Goal: Obtain resource: Obtain resource

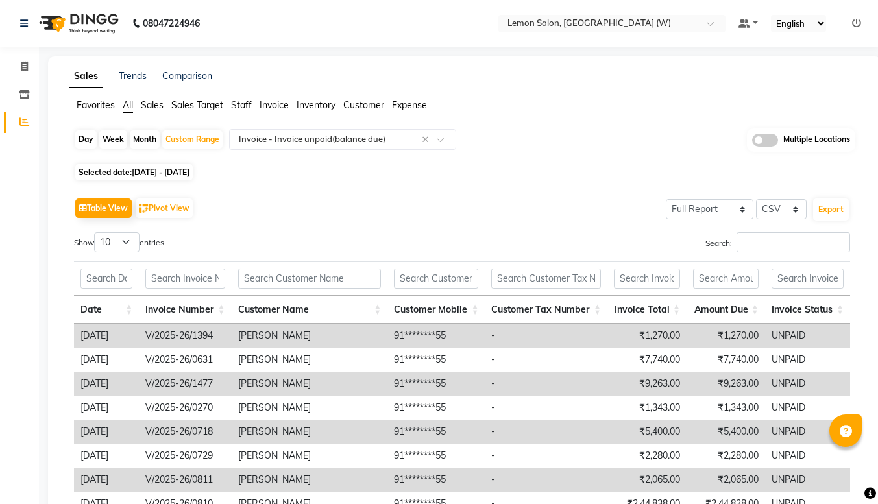
select select "full_report"
select select "csv"
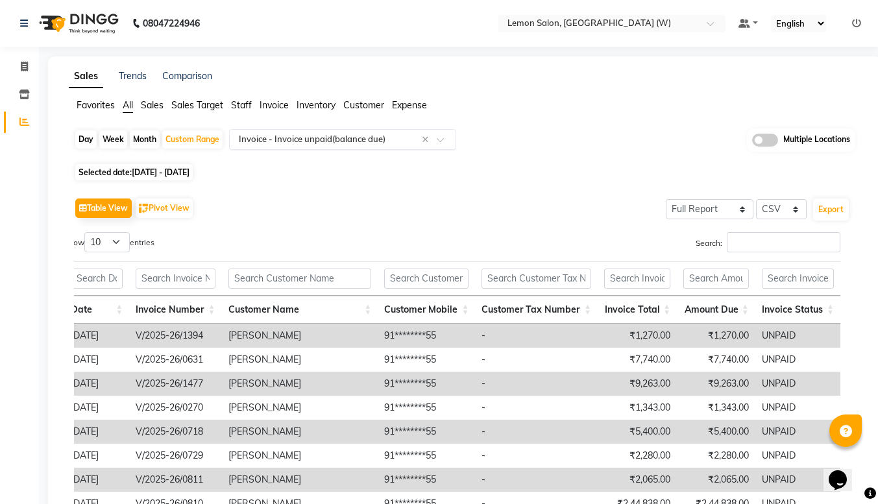
click at [266, 140] on input "text" at bounding box center [329, 139] width 187 height 13
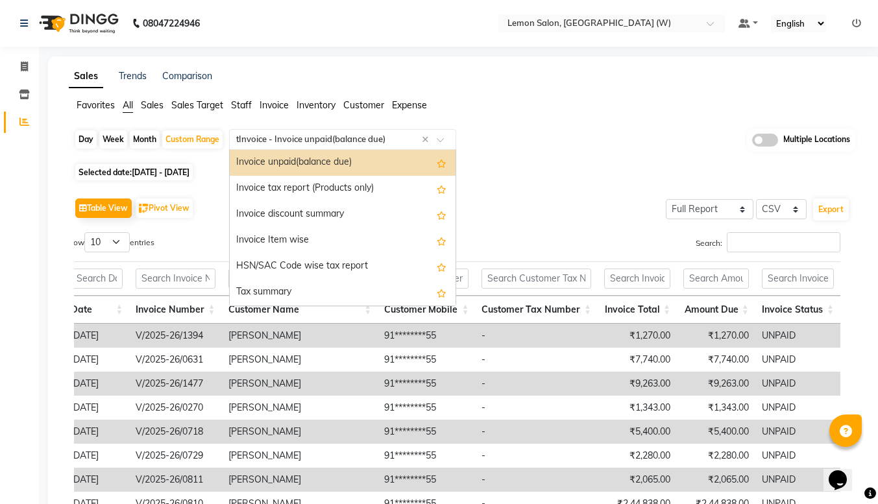
scroll to position [805, 0]
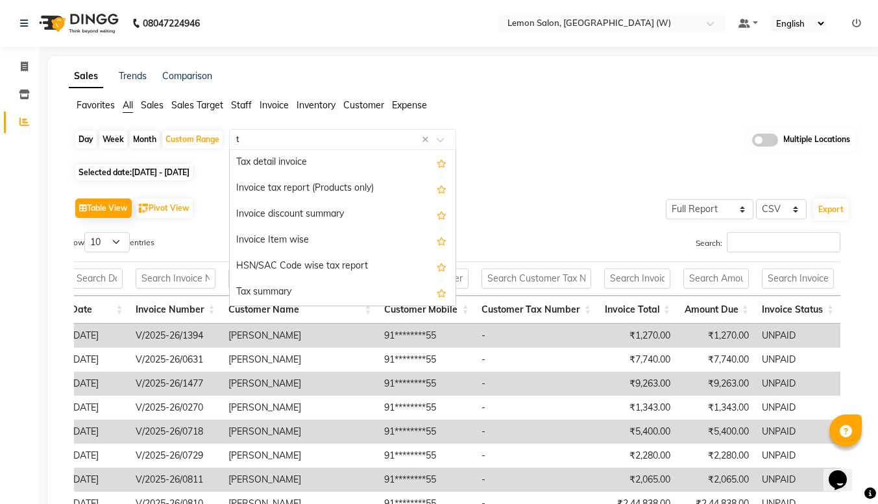
type input "tr"
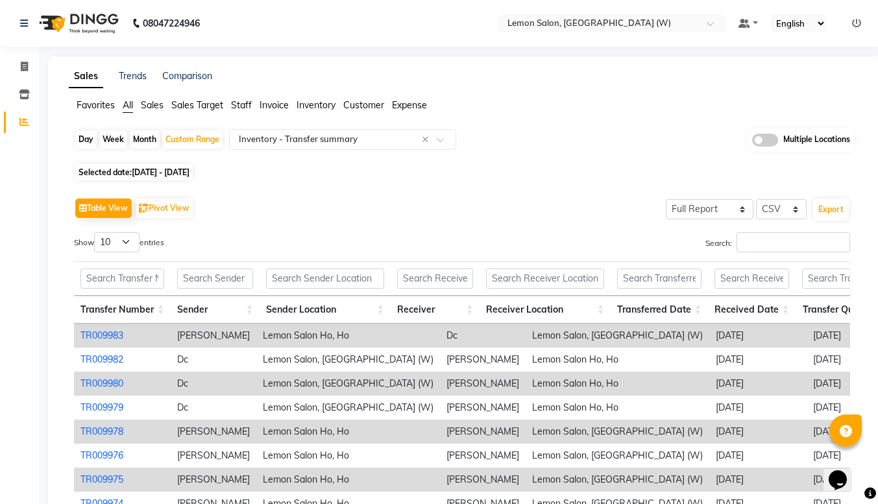
click at [154, 137] on div "Month" at bounding box center [145, 140] width 30 height 18
select select "4"
select select "2025"
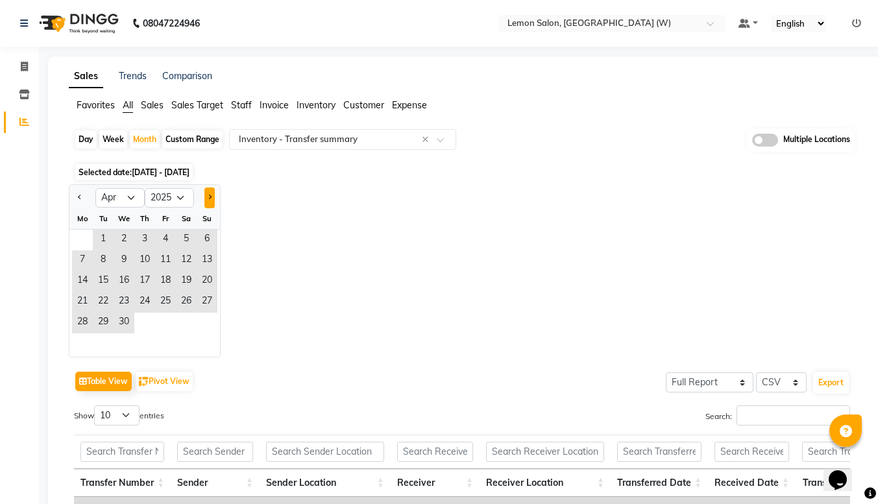
click at [208, 199] on span "Next month" at bounding box center [209, 197] width 5 height 5
select select "6"
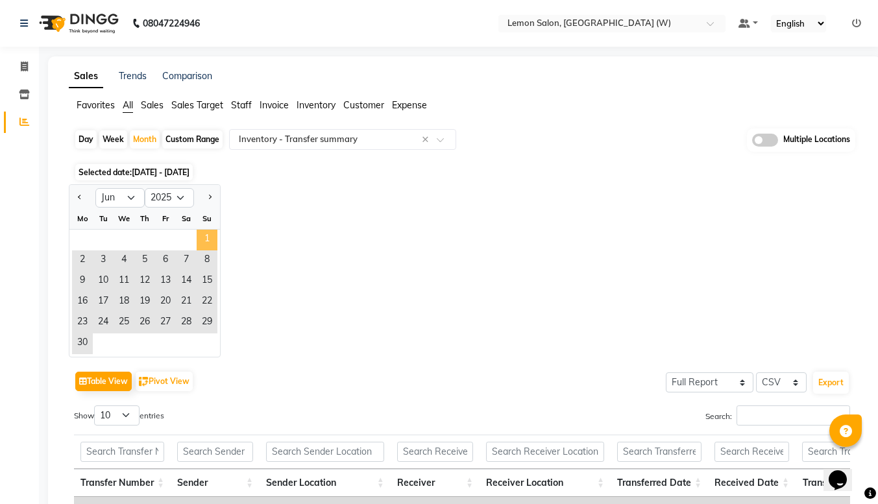
click at [201, 246] on span "1" at bounding box center [207, 240] width 21 height 21
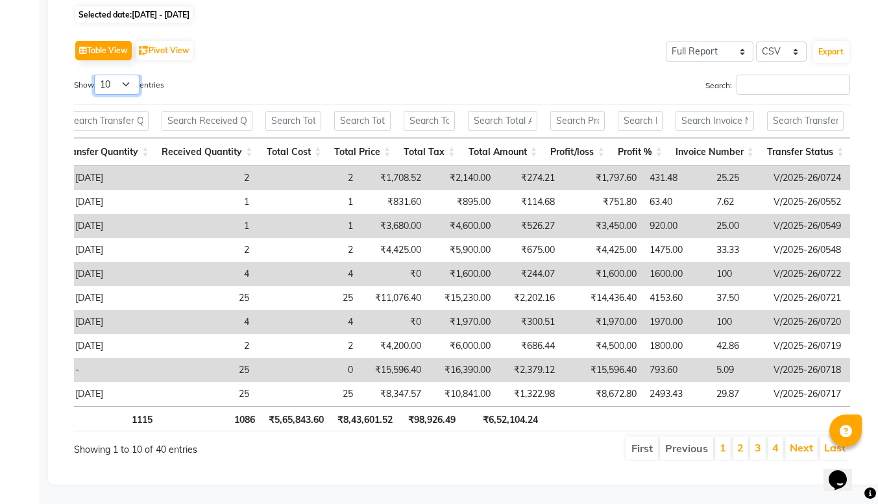
click at [131, 78] on select "10 25 50 100" at bounding box center [116, 85] width 45 height 20
select select "100"
click at [96, 75] on select "10 25 50 100" at bounding box center [116, 85] width 45 height 20
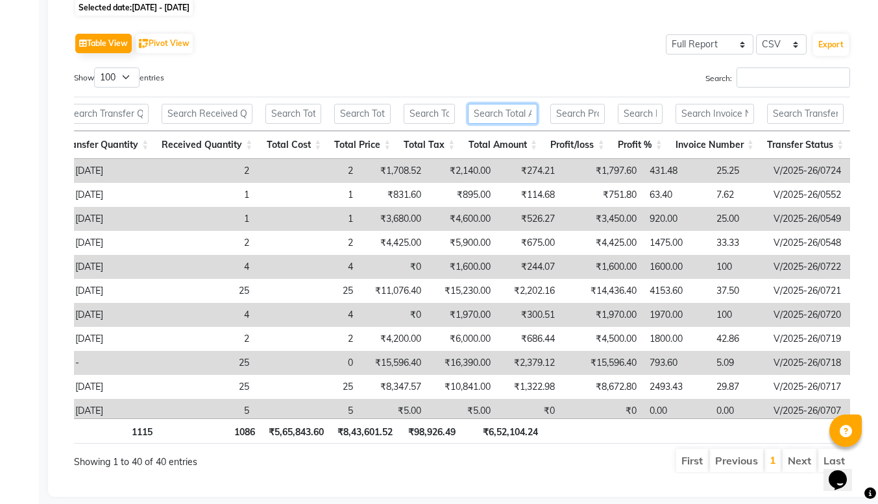
click at [507, 118] on input "text" at bounding box center [502, 114] width 69 height 20
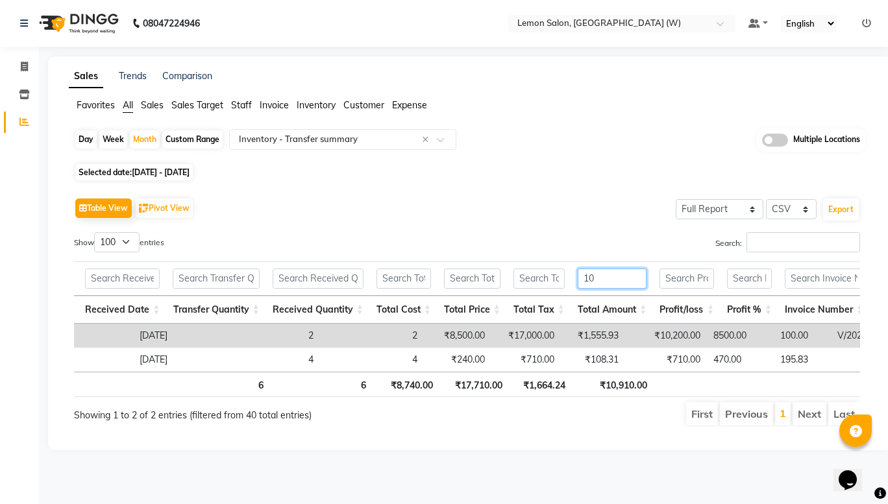
type input "1"
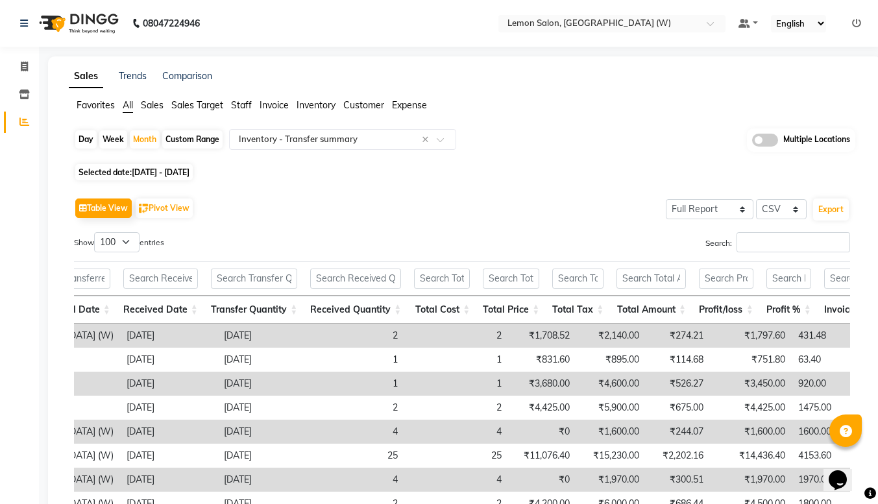
click at [616, 233] on div "Search:" at bounding box center [661, 244] width 379 height 25
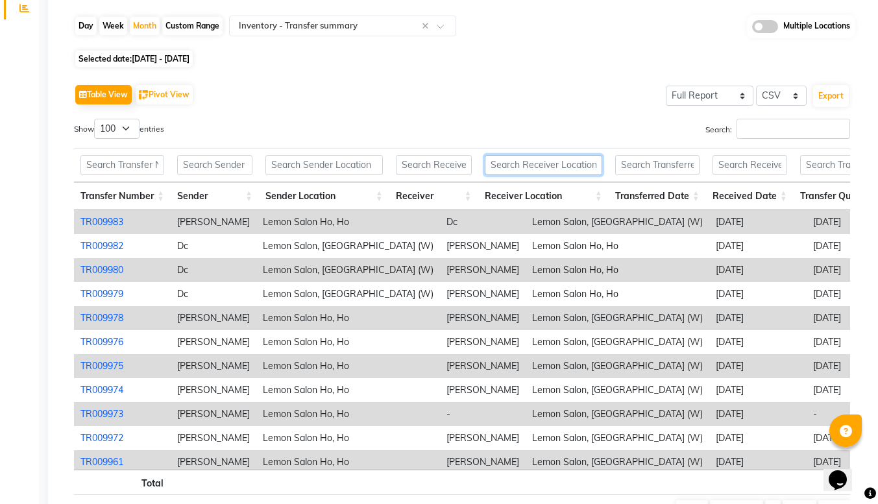
click at [499, 172] on input "text" at bounding box center [544, 165] width 118 height 20
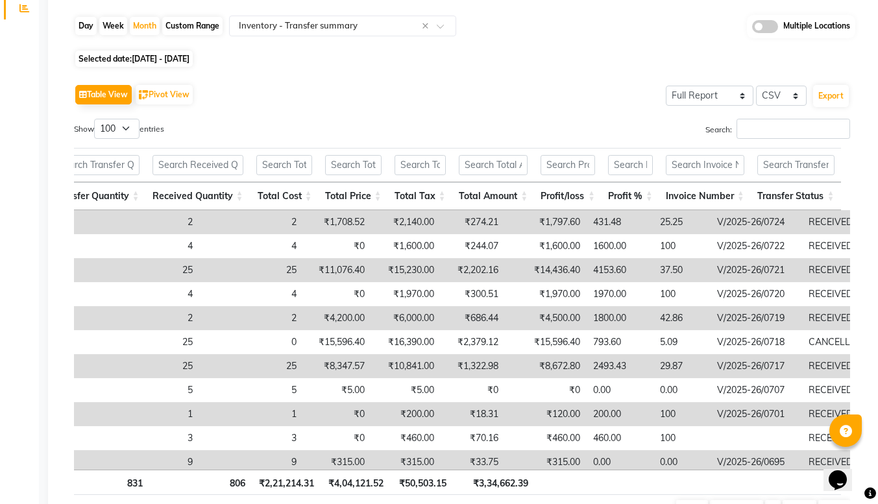
type input "goreg"
click at [806, 160] on input "text" at bounding box center [796, 165] width 77 height 20
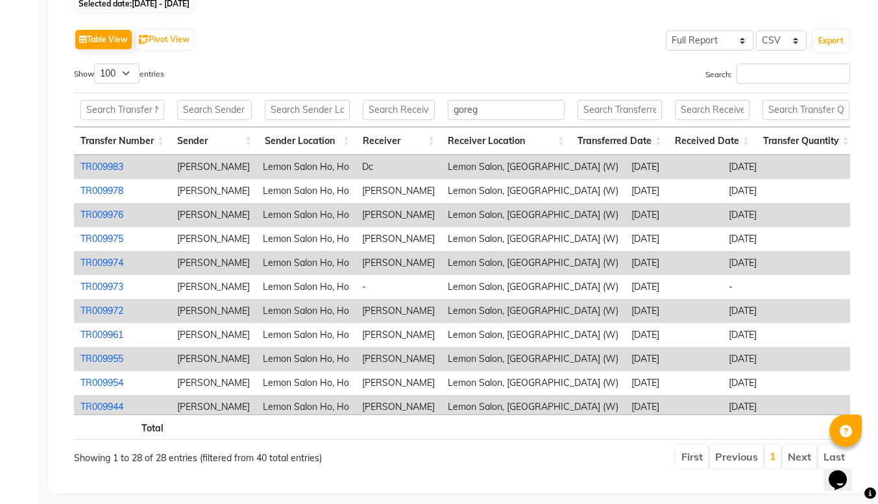
scroll to position [134, 0]
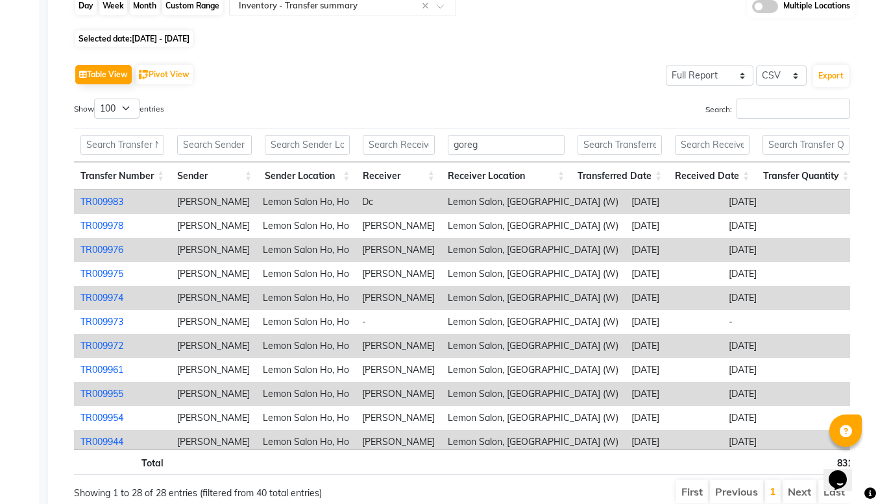
click at [140, 3] on div "Month" at bounding box center [145, 6] width 30 height 18
select select "6"
select select "2025"
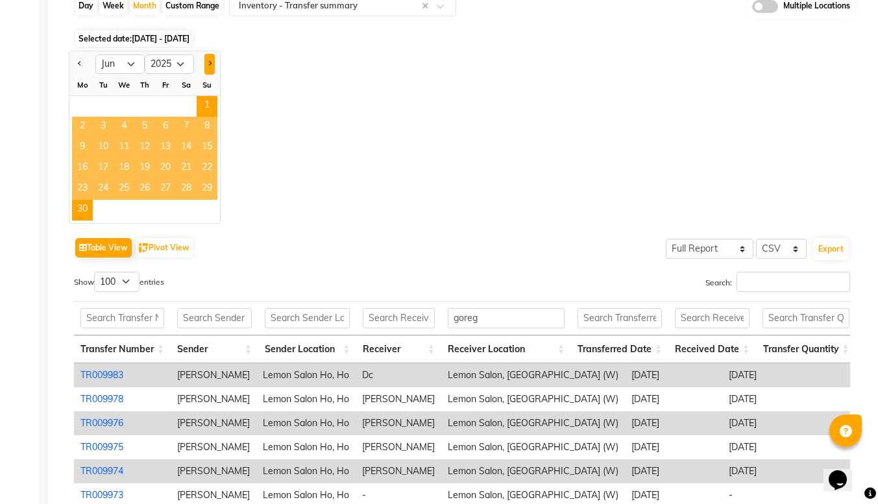
click at [208, 64] on span "Next month" at bounding box center [209, 63] width 5 height 5
select select "7"
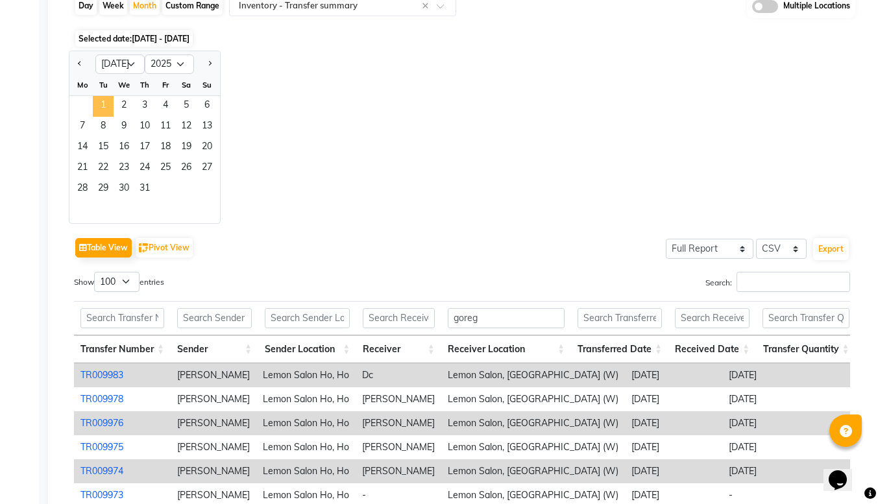
click at [98, 97] on span "1" at bounding box center [103, 106] width 21 height 21
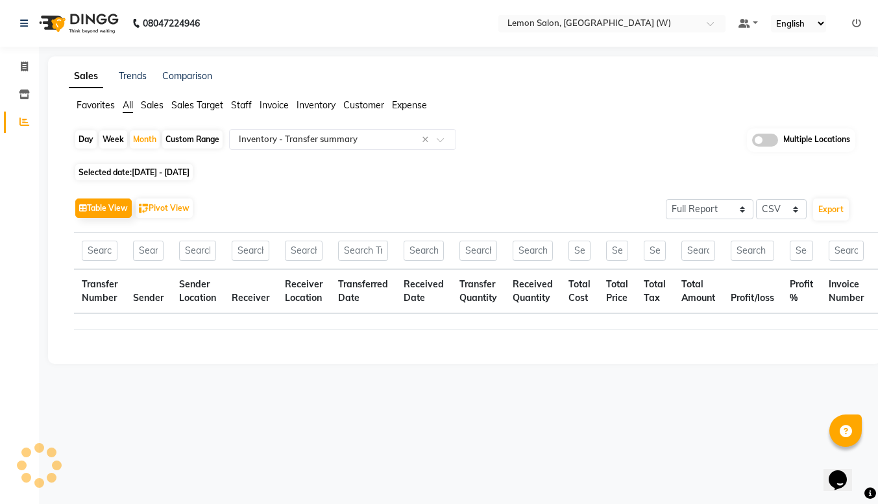
scroll to position [0, 0]
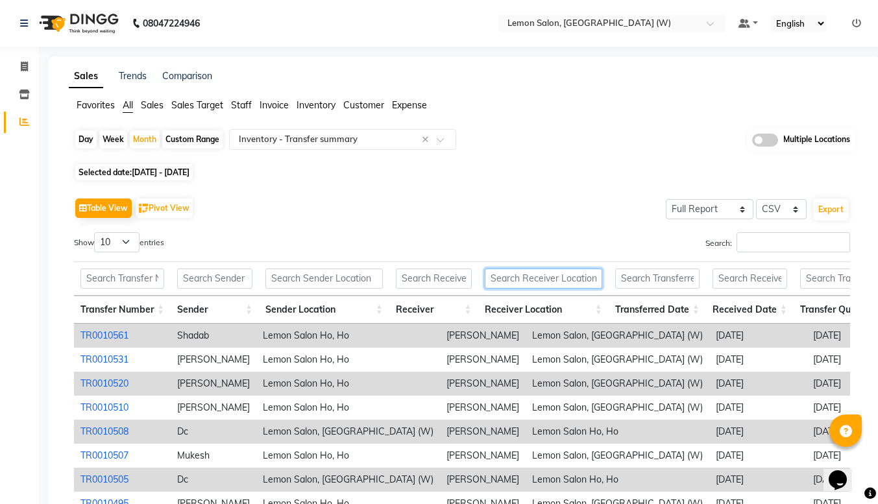
click at [526, 274] on input "text" at bounding box center [544, 279] width 118 height 20
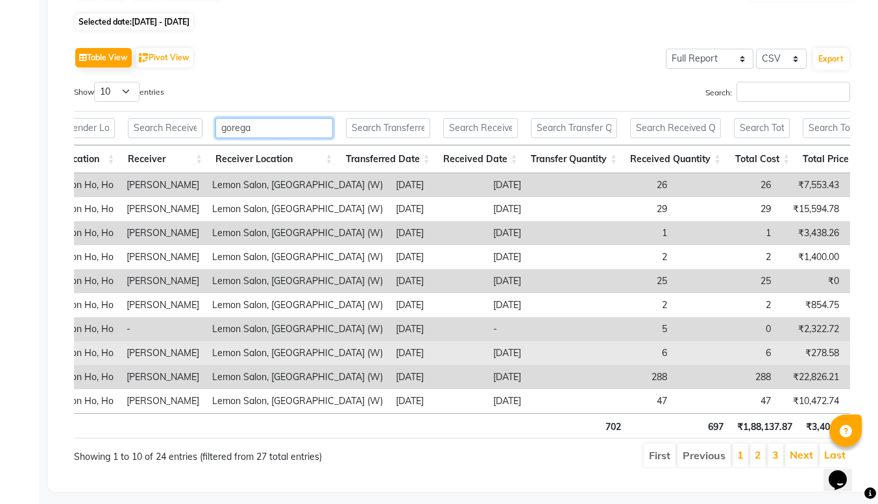
scroll to position [0, 236]
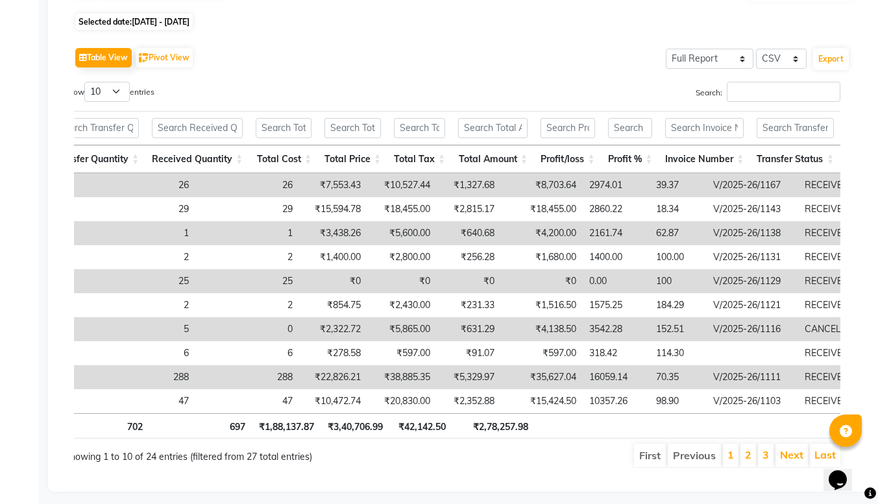
type input "gorega"
click at [122, 84] on select "10 25 50 100" at bounding box center [106, 92] width 45 height 20
select select "100"
click at [86, 82] on select "10 25 50 100" at bounding box center [106, 92] width 45 height 20
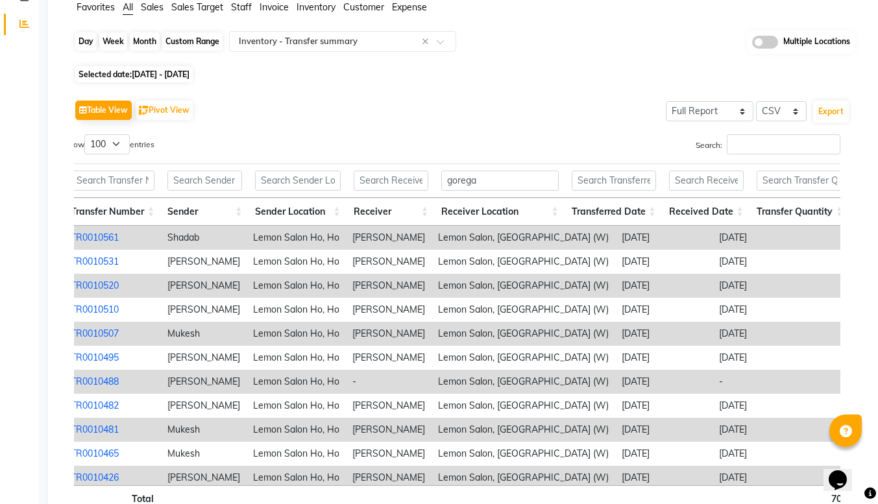
click at [155, 40] on div "Month" at bounding box center [145, 41] width 30 height 18
select select "7"
select select "2025"
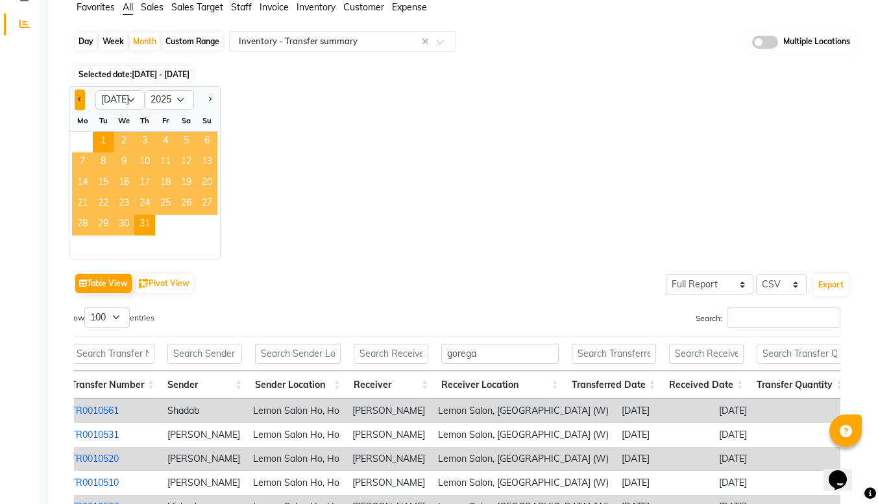
click at [79, 103] on button "Previous month" at bounding box center [80, 100] width 10 height 21
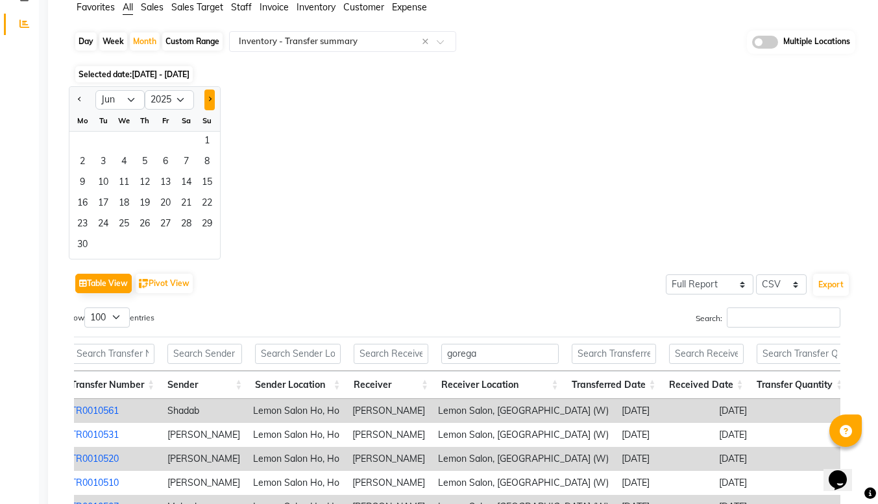
click at [210, 107] on button "Next month" at bounding box center [210, 100] width 10 height 21
select select "7"
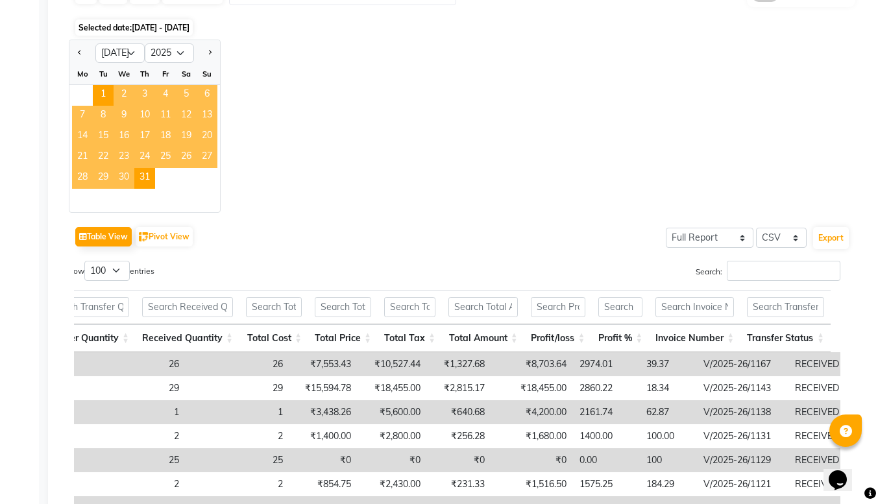
scroll to position [118, 0]
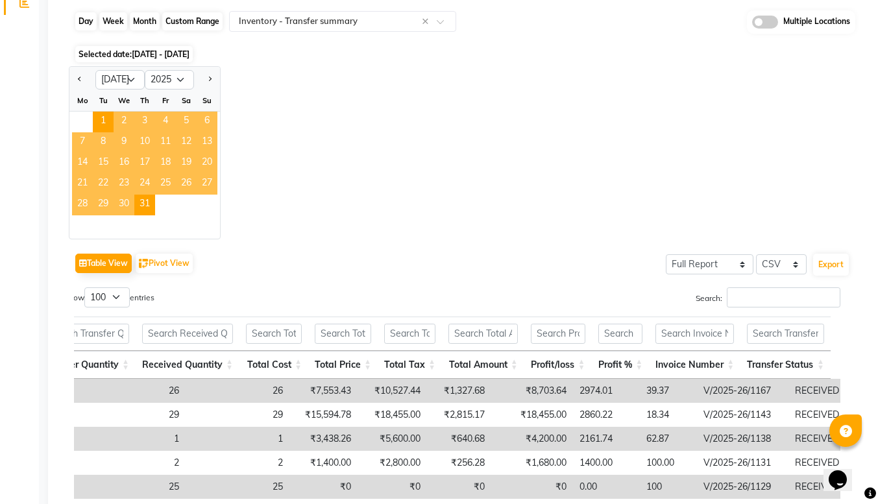
click at [138, 28] on div "Month" at bounding box center [145, 21] width 30 height 18
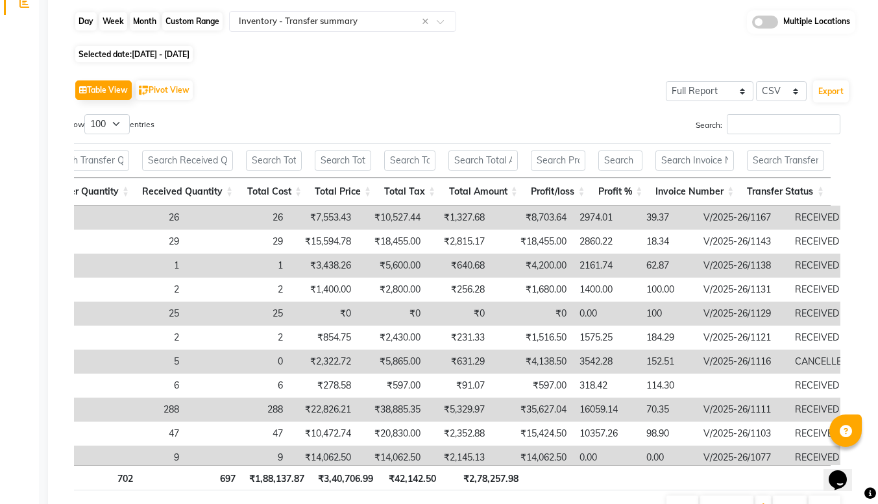
click at [138, 28] on div "Month" at bounding box center [145, 21] width 30 height 18
select select "7"
select select "2025"
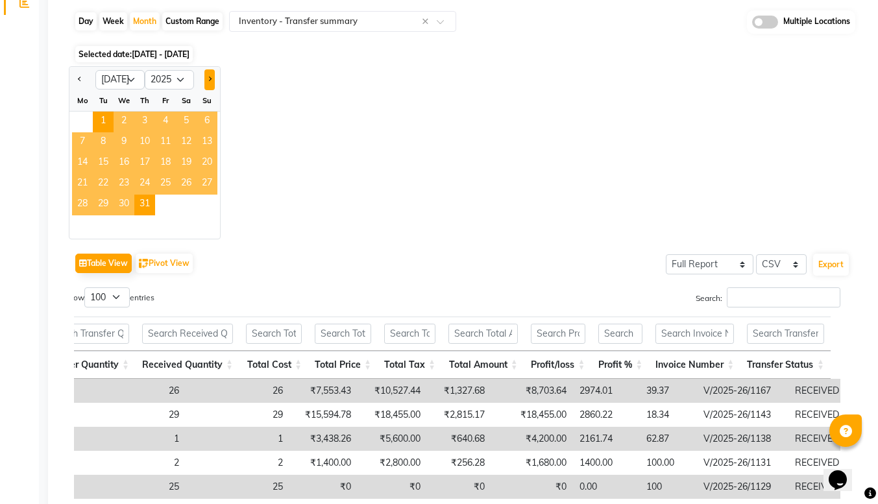
click at [209, 80] on span "Next month" at bounding box center [209, 79] width 5 height 5
select select "8"
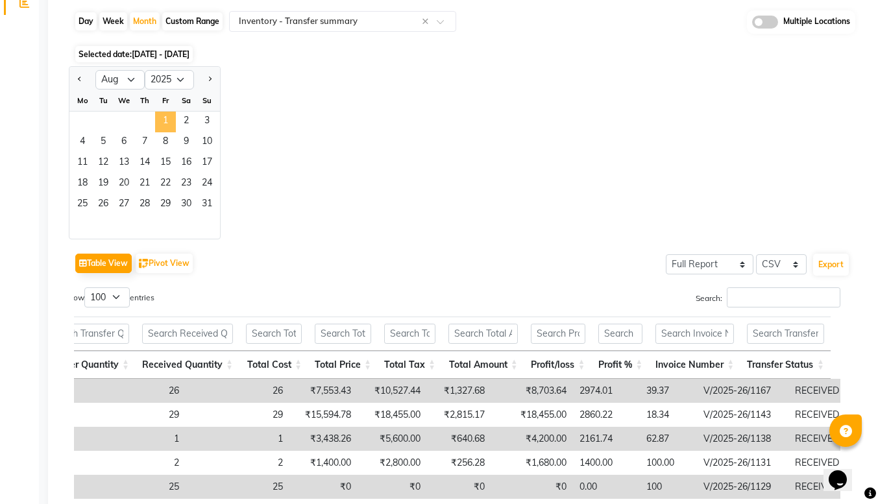
click at [157, 123] on span "1" at bounding box center [165, 122] width 21 height 21
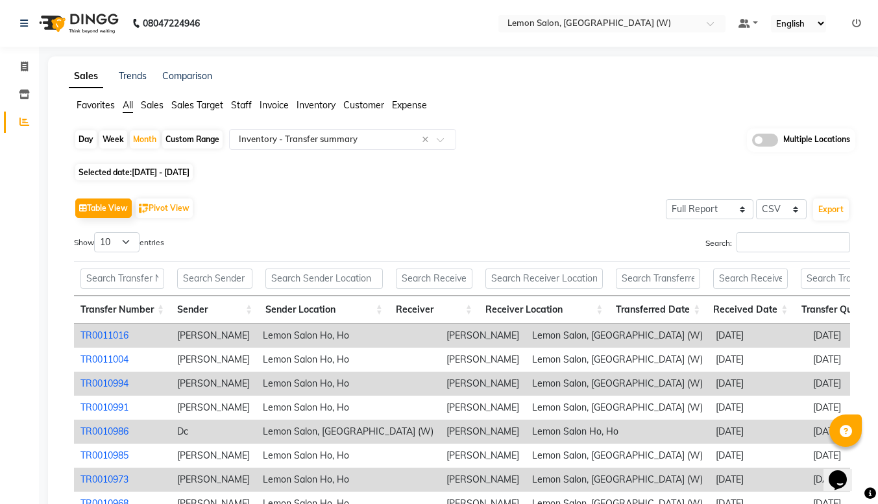
scroll to position [177, 0]
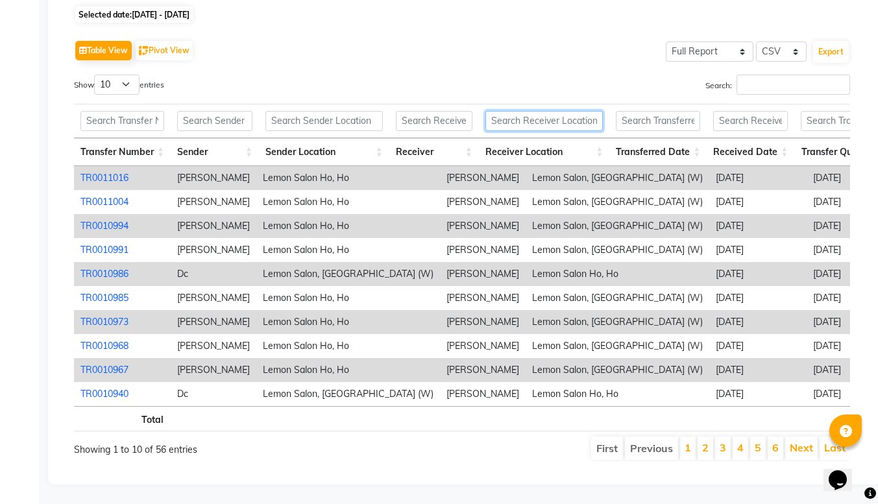
click at [529, 111] on input "text" at bounding box center [545, 121] width 118 height 20
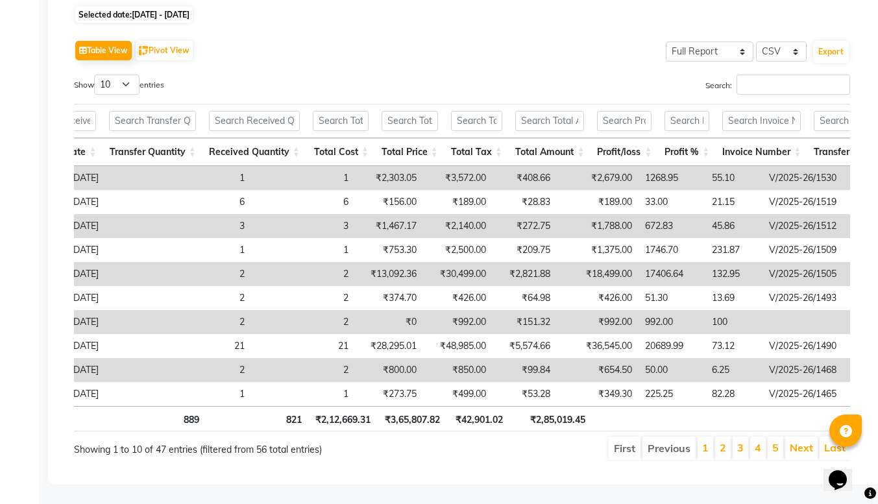
scroll to position [0, 706]
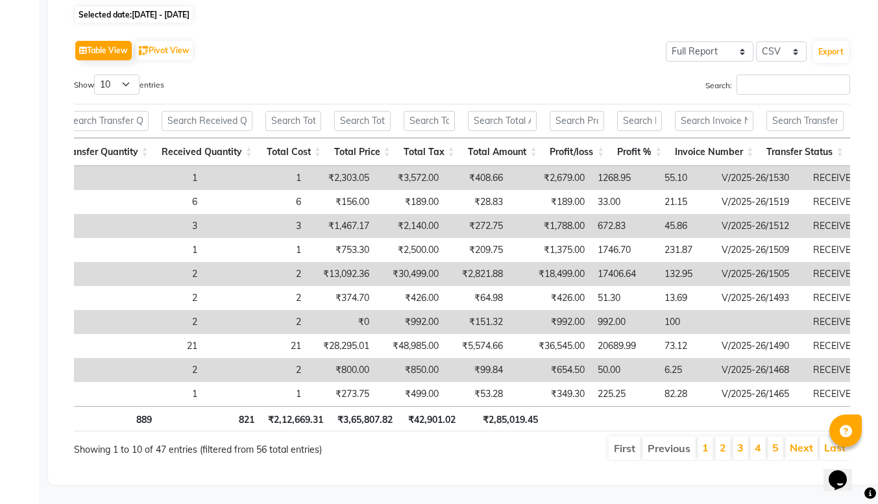
type input "goreg"
click at [121, 75] on select "10 25 50 100" at bounding box center [116, 85] width 45 height 20
select select "100"
click at [96, 75] on select "10 25 50 100" at bounding box center [116, 85] width 45 height 20
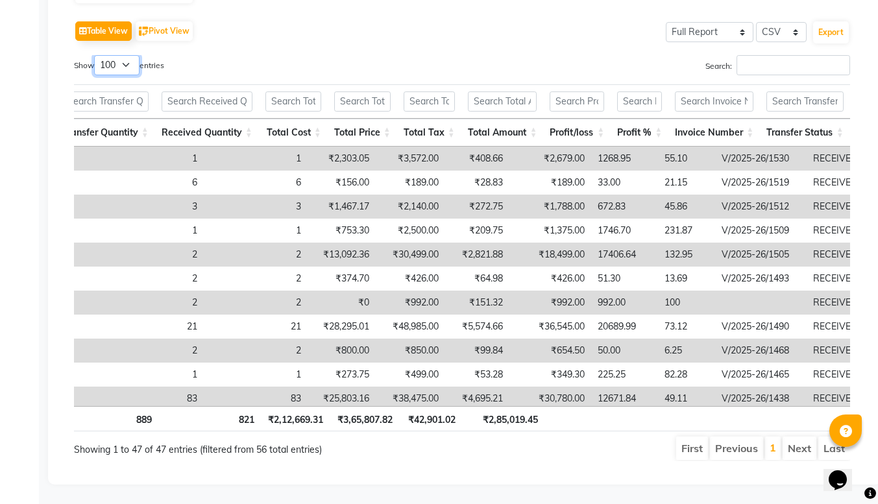
scroll to position [0, 0]
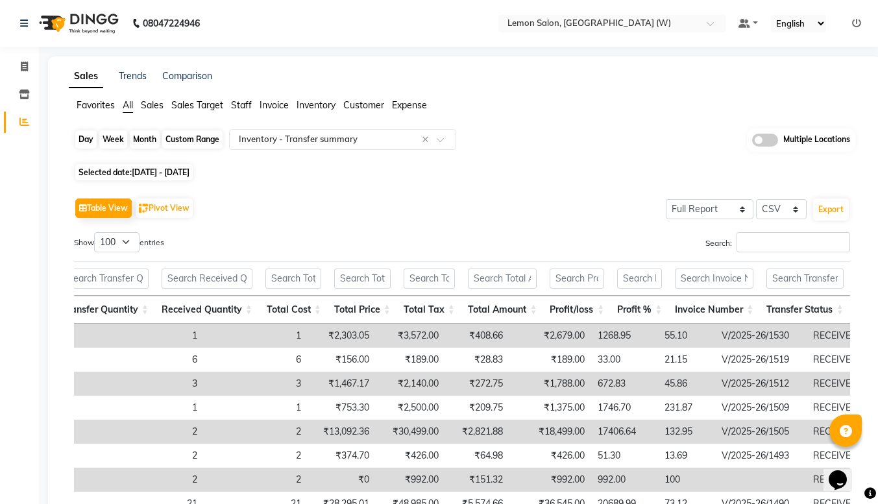
click at [149, 131] on div "Month" at bounding box center [145, 140] width 30 height 18
select select "8"
select select "2025"
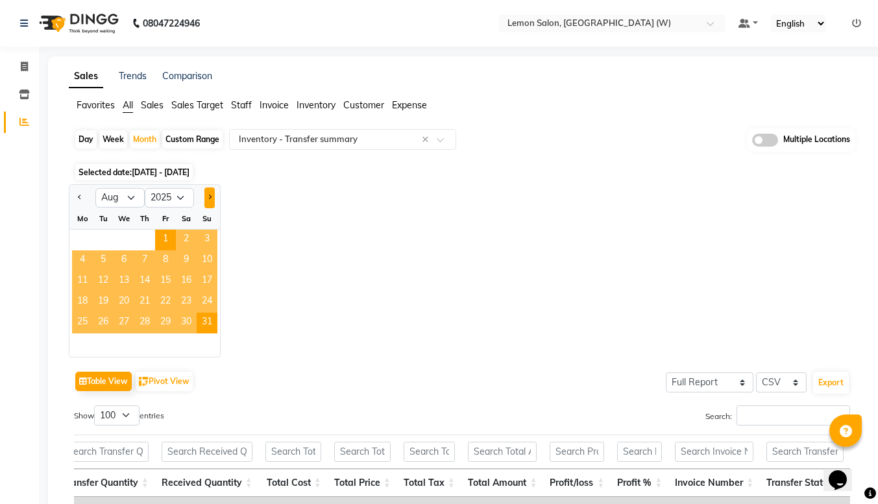
click at [206, 194] on button "Next month" at bounding box center [210, 198] width 10 height 21
select select "9"
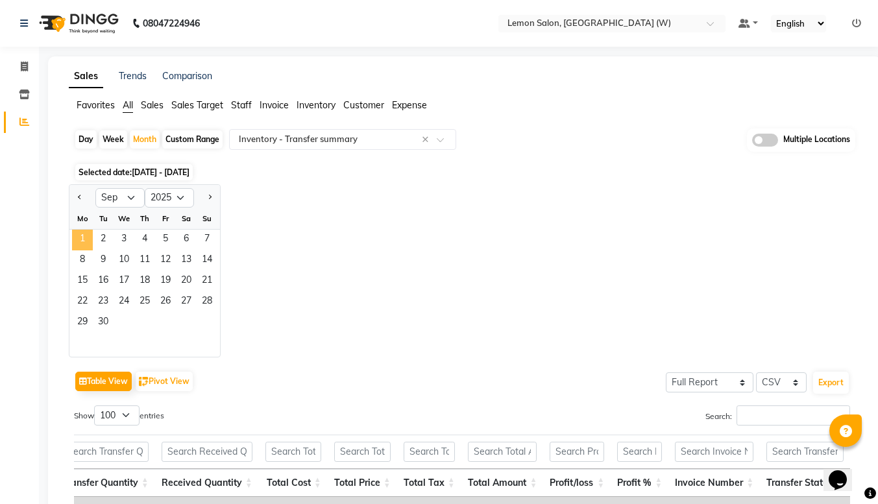
click at [75, 231] on span "1" at bounding box center [82, 240] width 21 height 21
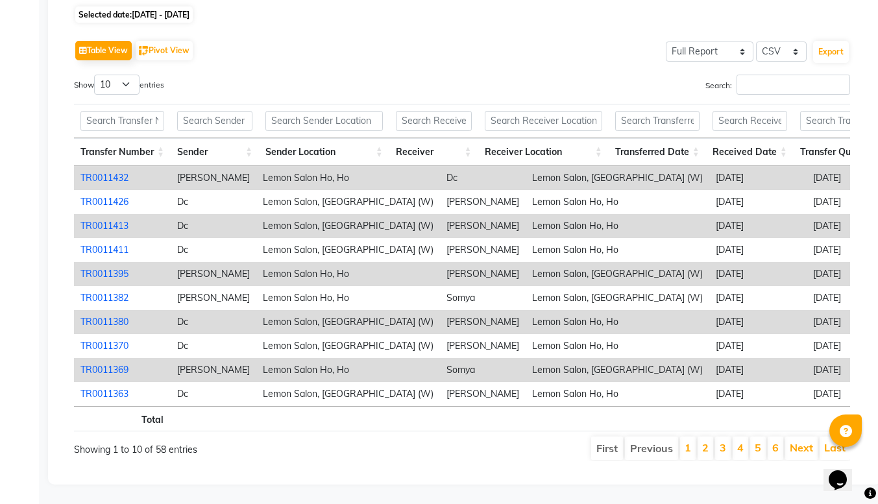
scroll to position [166, 0]
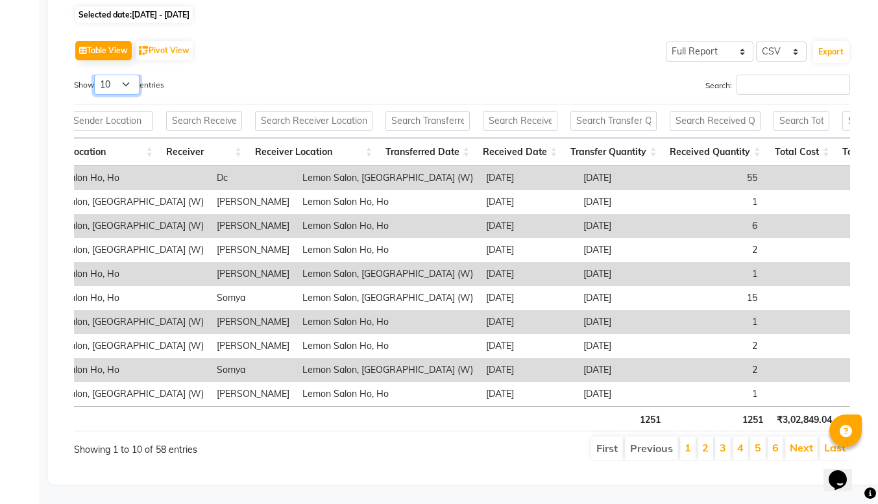
click at [124, 75] on select "10 25 50 100" at bounding box center [116, 85] width 45 height 20
select select "100"
click at [96, 75] on select "10 25 50 100" at bounding box center [116, 85] width 45 height 20
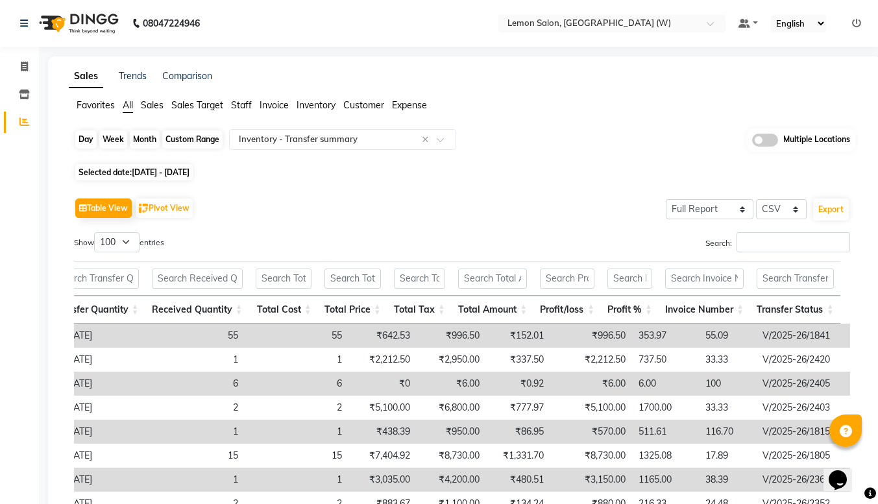
click at [145, 140] on div "Month" at bounding box center [145, 140] width 30 height 18
select select "9"
select select "2025"
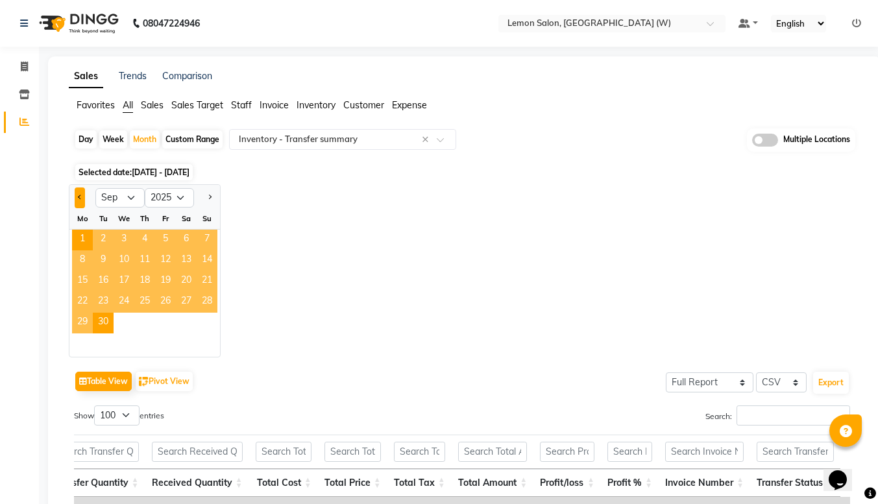
click at [81, 199] on span "Previous month" at bounding box center [80, 197] width 5 height 5
select select "8"
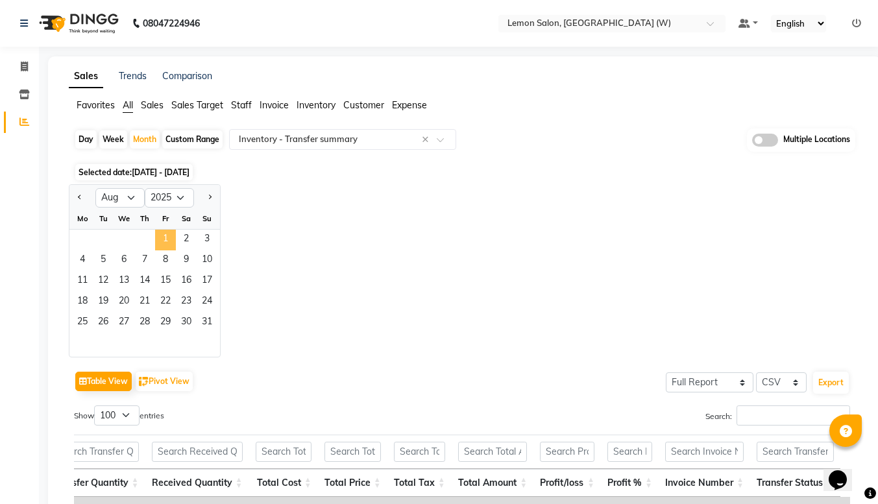
click at [171, 243] on span "1" at bounding box center [165, 240] width 21 height 21
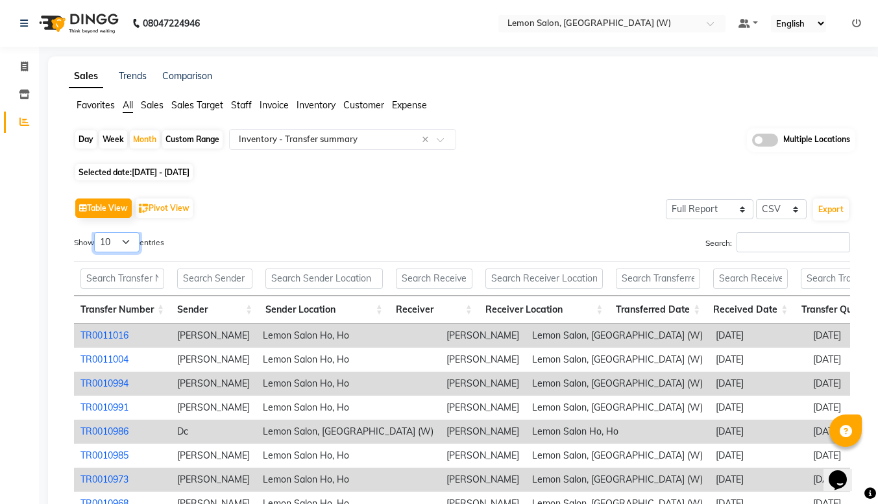
click at [114, 236] on select "10 25 50 100" at bounding box center [116, 242] width 45 height 20
select select "100"
click at [96, 232] on select "10 25 50 100" at bounding box center [116, 242] width 45 height 20
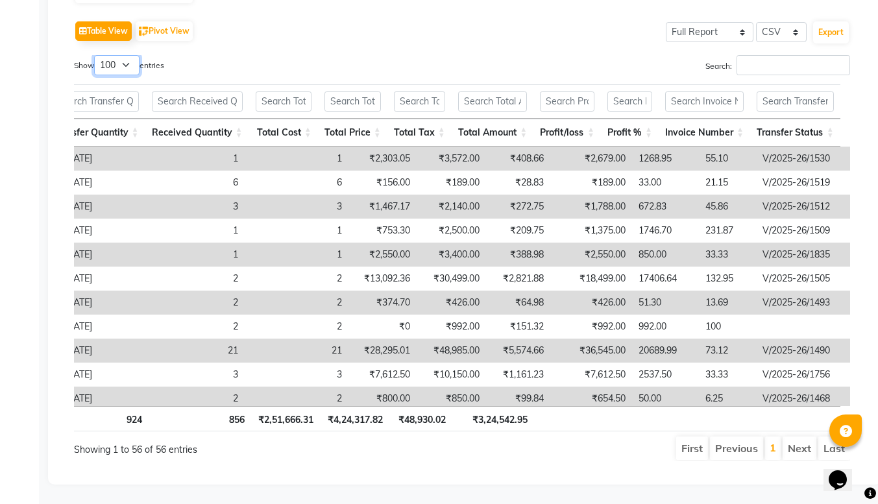
scroll to position [0, 0]
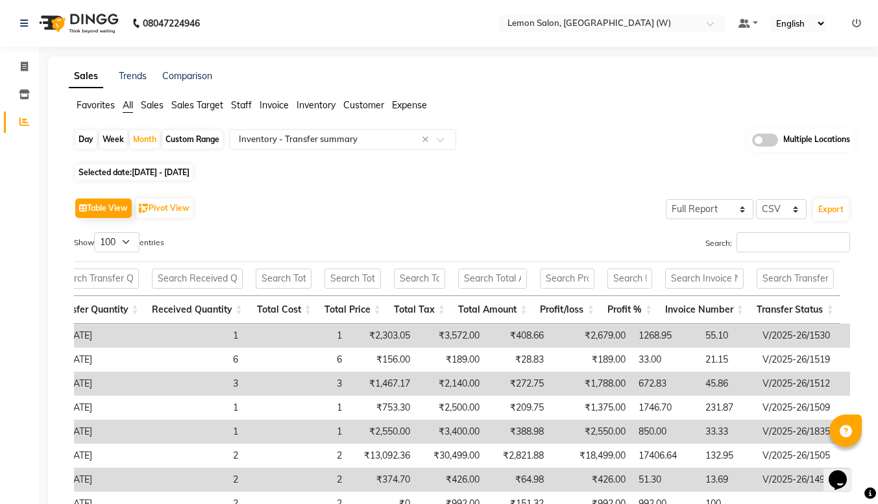
click at [325, 160] on div "Day Week Month Custom Range Select Report Type × Inventory - Transfer summary ×…" at bounding box center [465, 389] width 792 height 521
click at [136, 138] on div "Month" at bounding box center [145, 140] width 30 height 18
select select "8"
select select "2025"
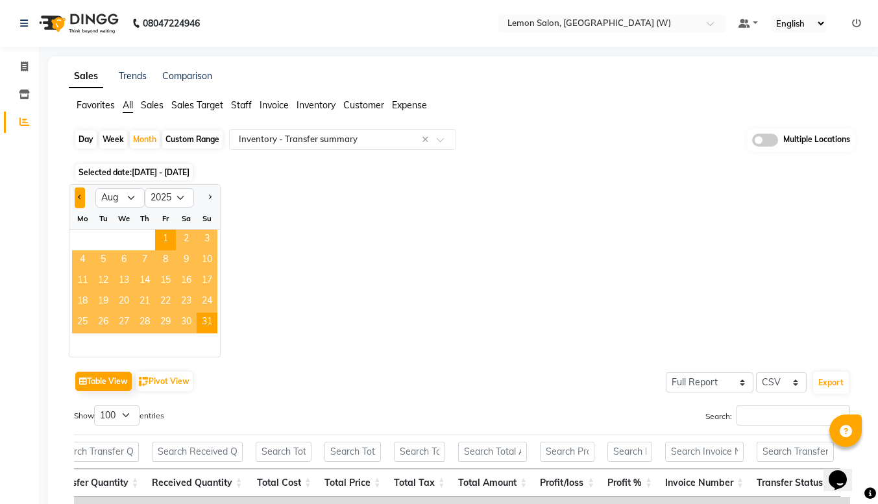
click at [77, 202] on button "Previous month" at bounding box center [80, 198] width 10 height 21
select select "7"
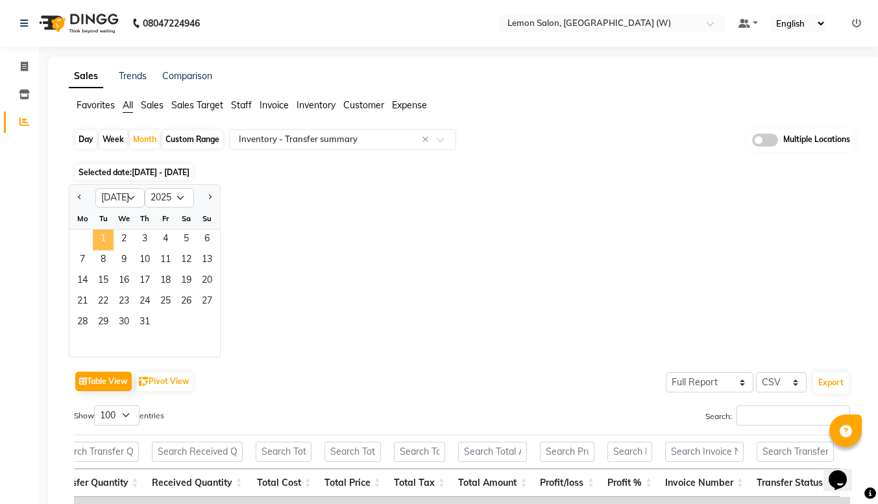
click at [109, 240] on span "1" at bounding box center [103, 240] width 21 height 21
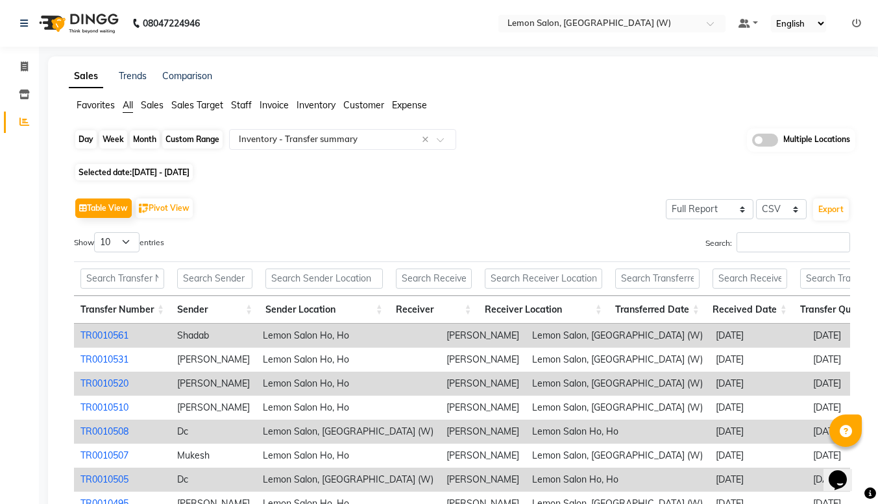
click at [143, 147] on div "Month" at bounding box center [145, 140] width 30 height 18
select select "7"
select select "2025"
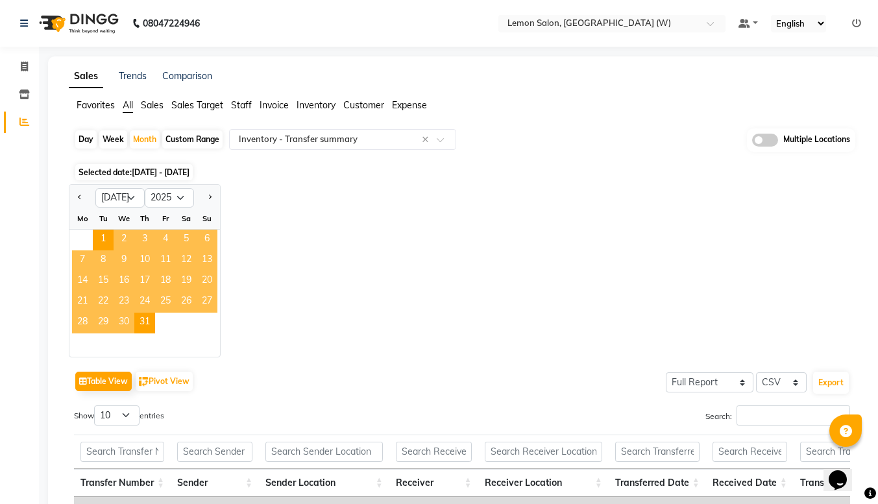
click at [173, 138] on div "Custom Range" at bounding box center [192, 140] width 60 height 18
select select "7"
select select "2025"
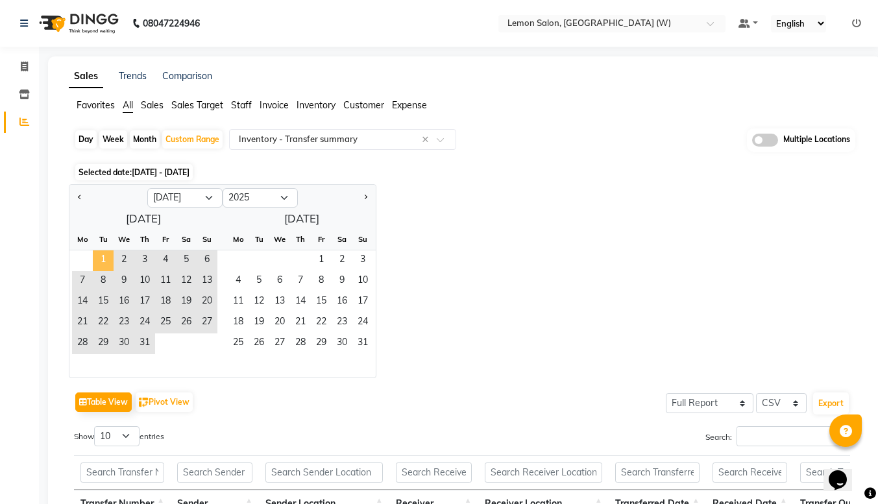
click at [108, 253] on span "1" at bounding box center [103, 261] width 21 height 21
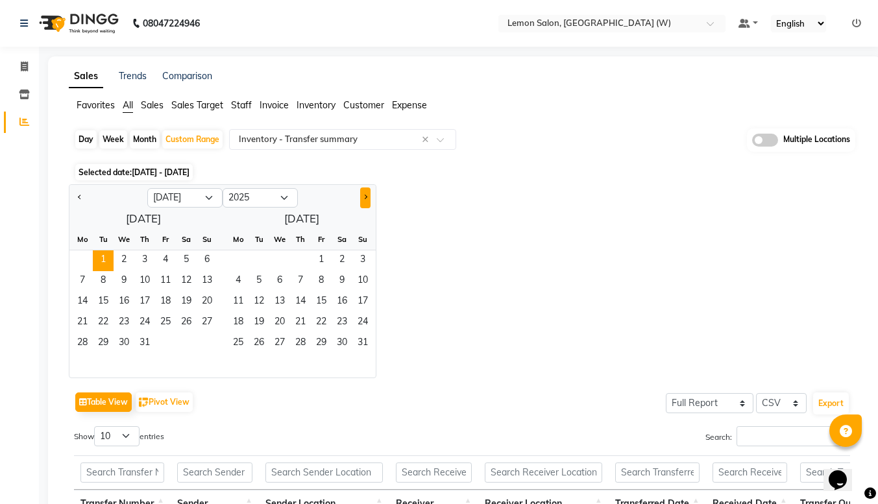
click at [364, 199] on span "Next month" at bounding box center [365, 197] width 5 height 5
click at [78, 194] on button "Previous month" at bounding box center [80, 198] width 10 height 21
select select "6"
click at [208, 260] on span "1" at bounding box center [207, 261] width 21 height 21
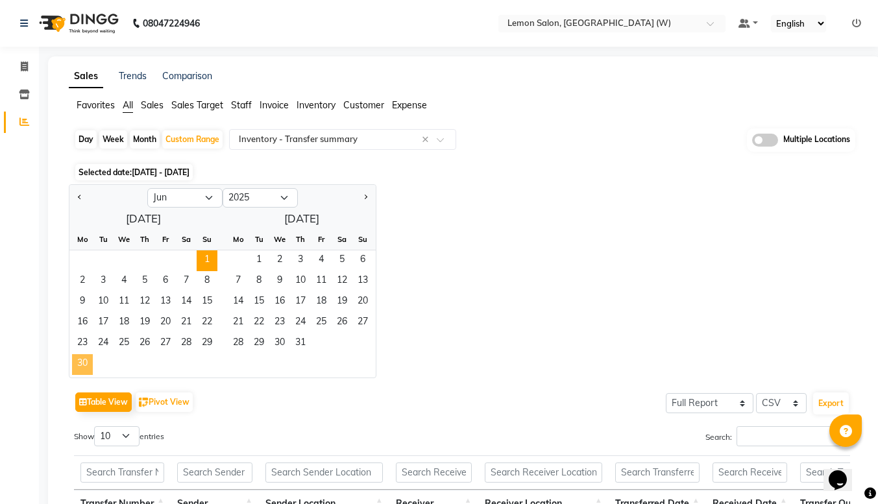
click at [73, 360] on span "30" at bounding box center [82, 365] width 21 height 21
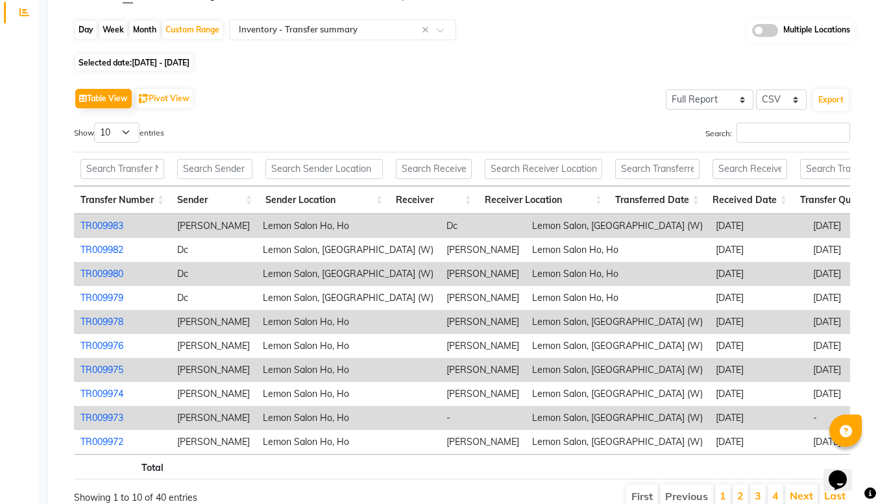
scroll to position [177, 0]
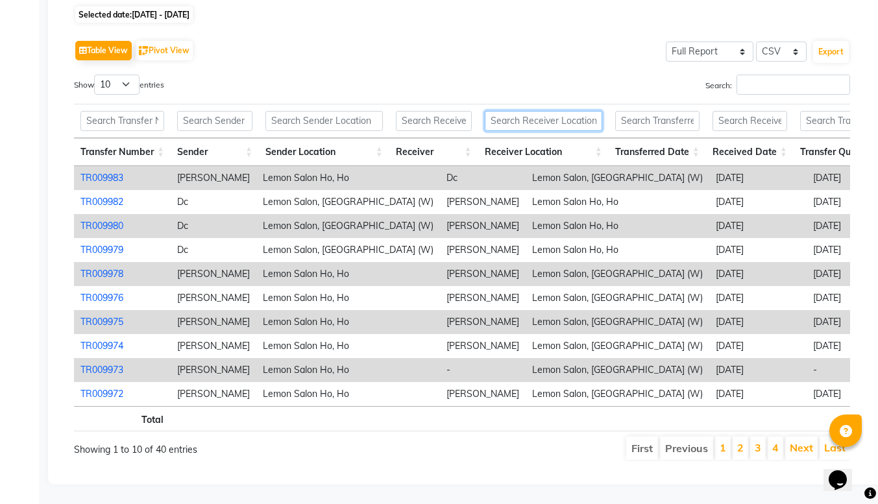
click at [516, 111] on input "text" at bounding box center [544, 121] width 118 height 20
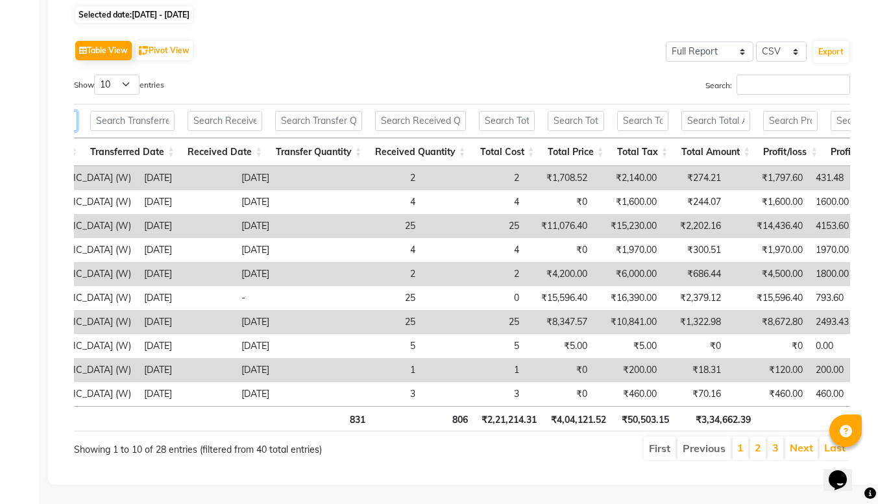
scroll to position [0, 701]
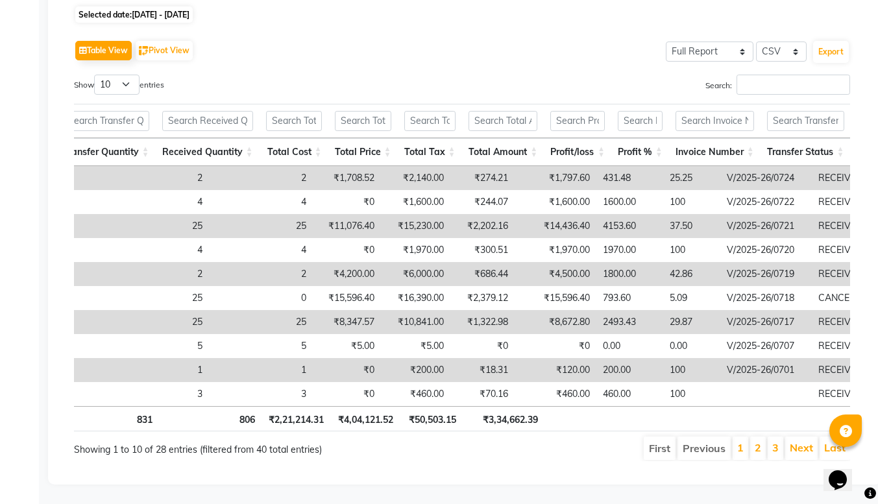
type input "goregaon"
click at [792, 111] on input "text" at bounding box center [805, 121] width 77 height 20
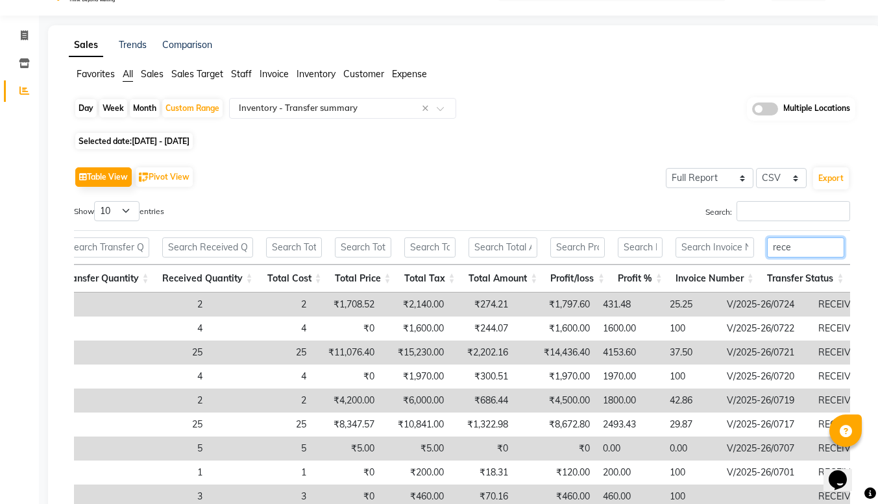
scroll to position [31, 0]
type input "r"
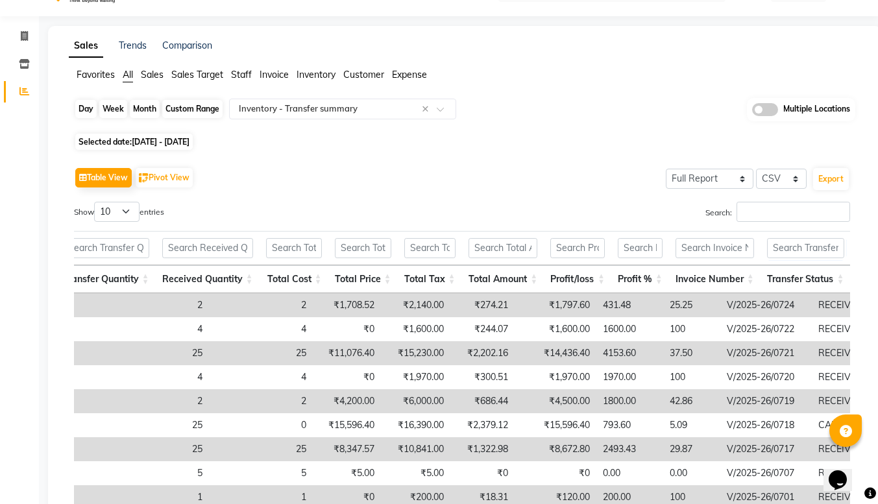
click at [183, 106] on div "Custom Range" at bounding box center [192, 109] width 60 height 18
select select "6"
select select "2025"
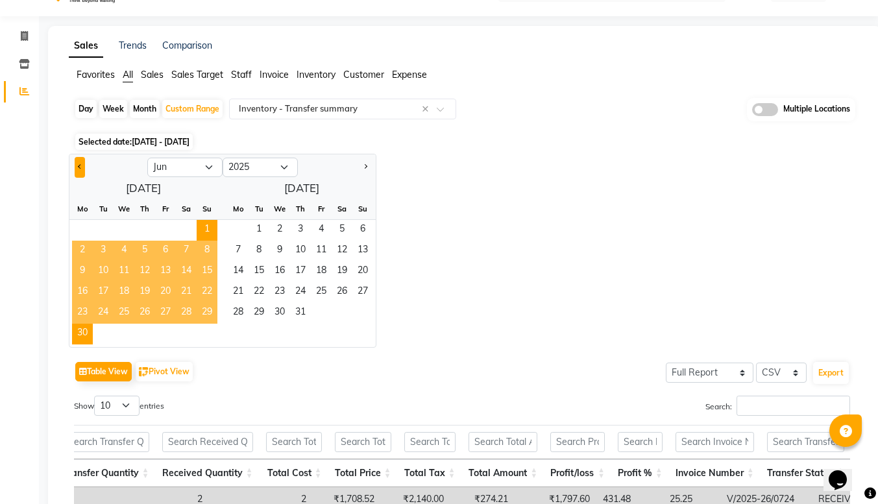
click at [76, 170] on button "Previous month" at bounding box center [80, 167] width 10 height 21
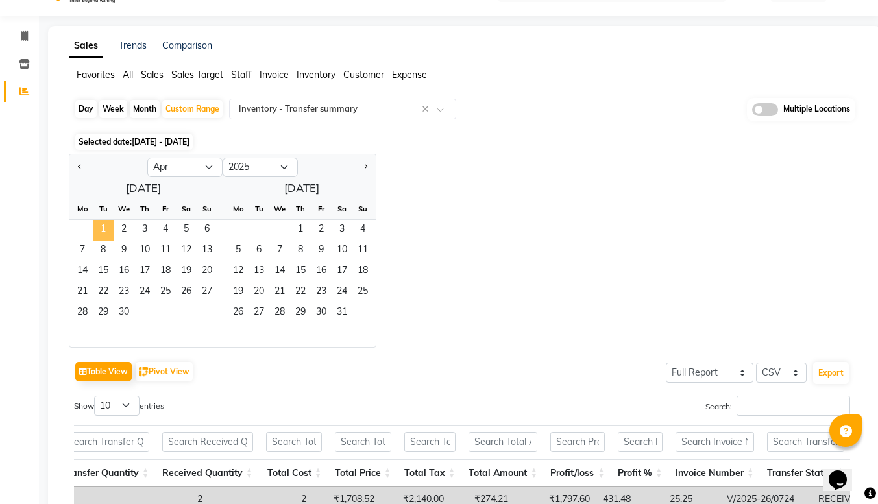
click at [104, 230] on span "1" at bounding box center [103, 230] width 21 height 21
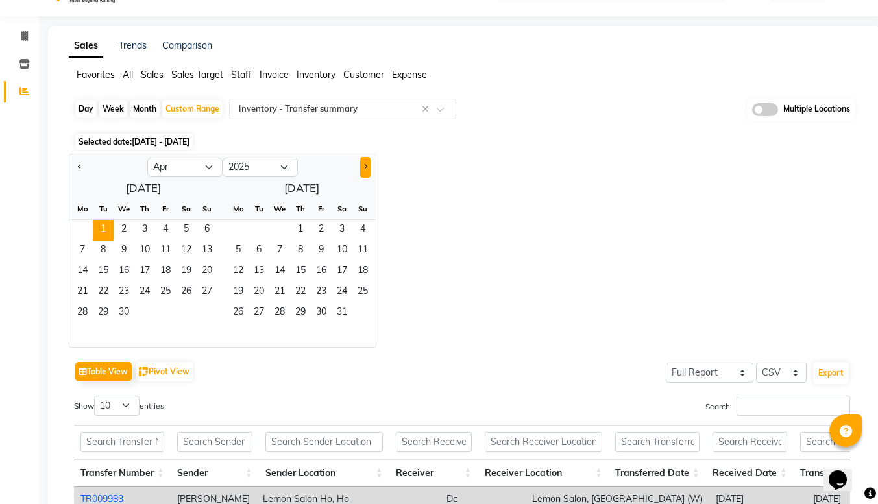
click at [366, 168] on span "Next month" at bounding box center [365, 166] width 5 height 5
select select "8"
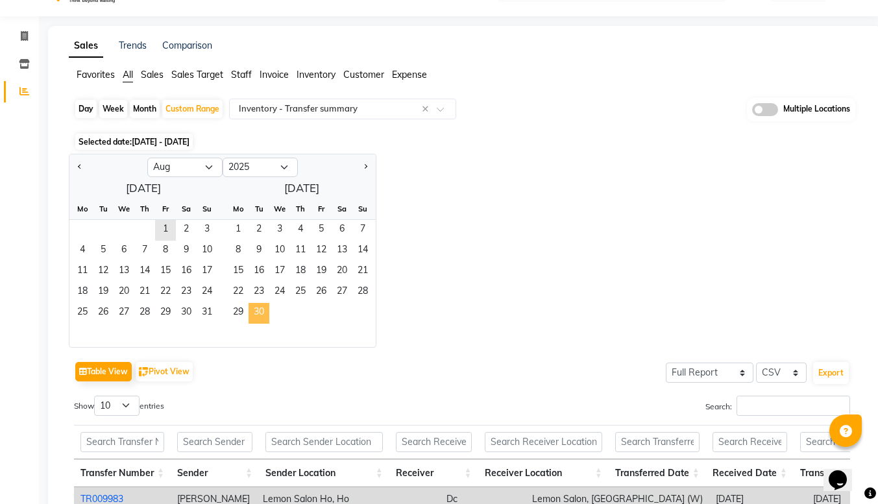
click at [257, 313] on span "30" at bounding box center [259, 313] width 21 height 21
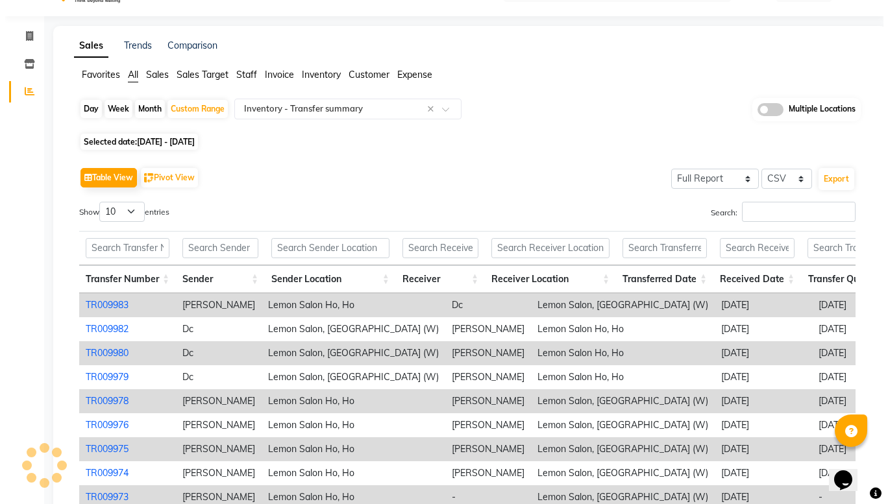
scroll to position [0, 0]
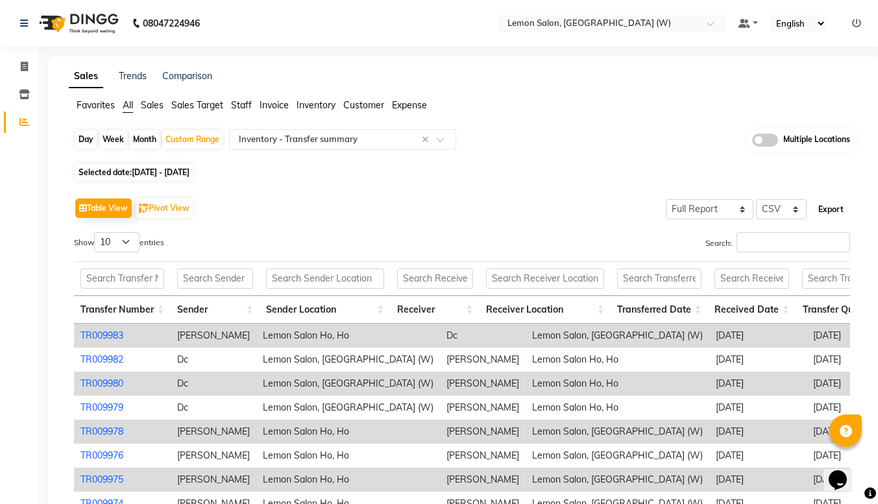
click at [830, 209] on button "Export" at bounding box center [832, 210] width 36 height 22
click at [127, 274] on input "text" at bounding box center [123, 279] width 84 height 20
paste input "TR009943"
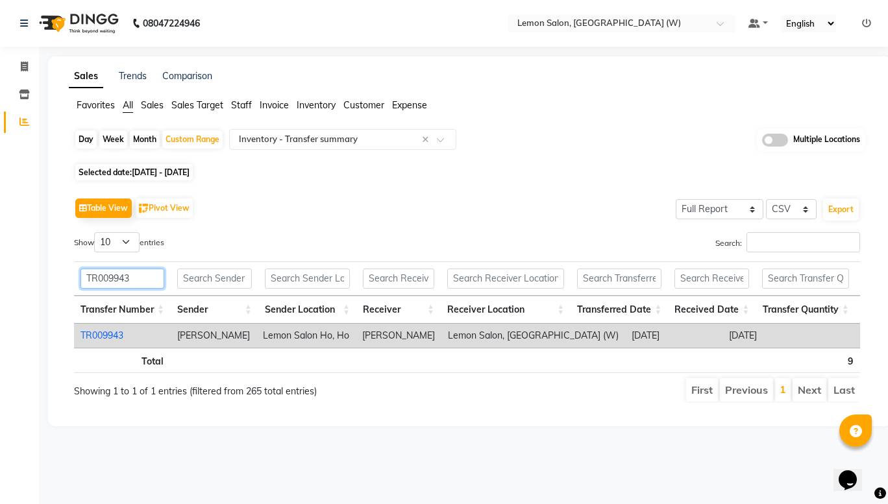
type input "TR009943"
click at [110, 336] on link "TR009943" at bounding box center [102, 336] width 43 height 12
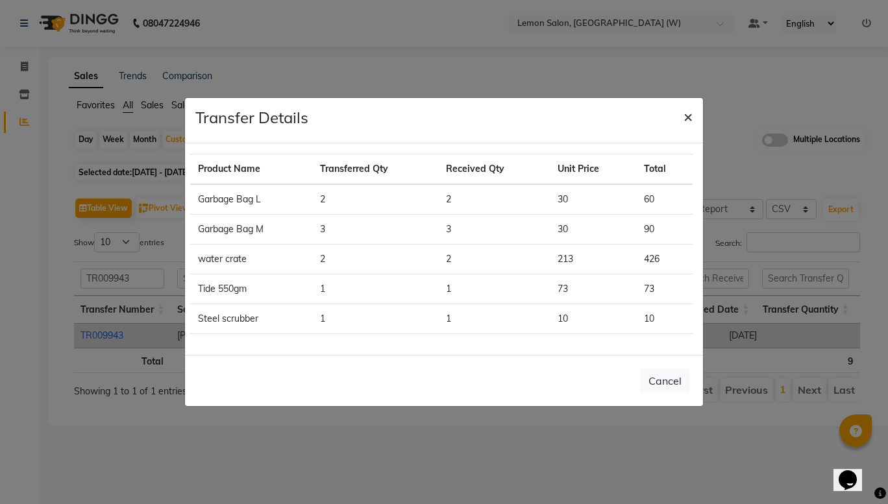
click at [693, 118] on button "×" at bounding box center [688, 116] width 30 height 36
